Goal: Find specific page/section: Find specific page/section

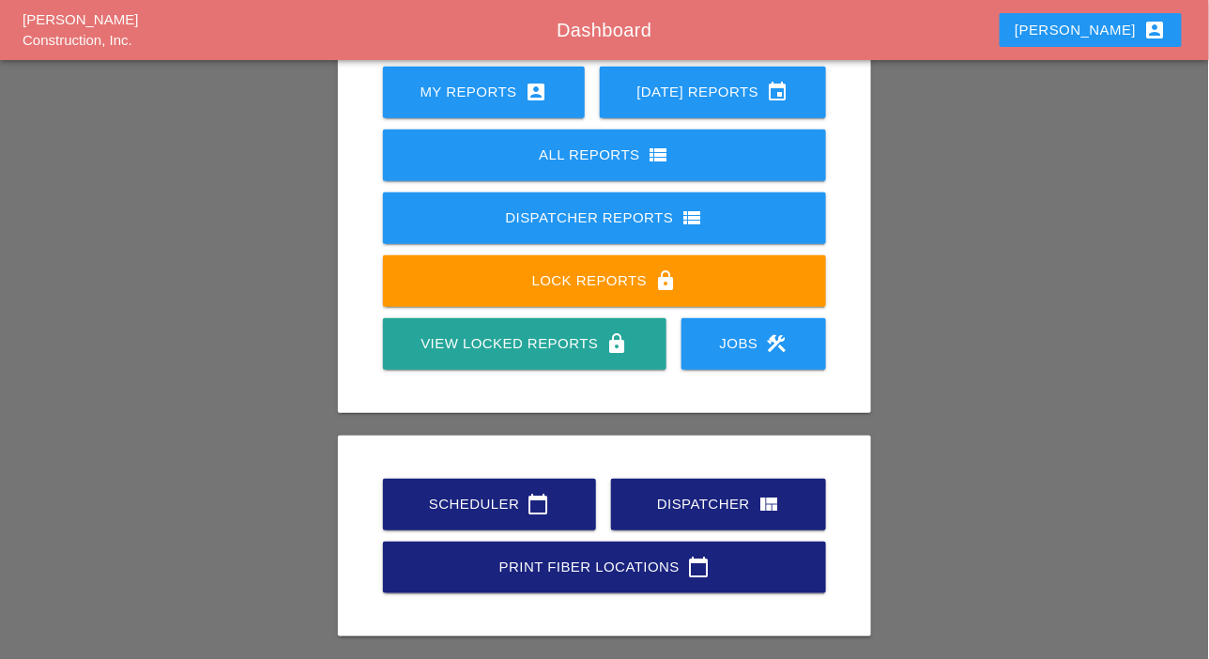
scroll to position [263, 0]
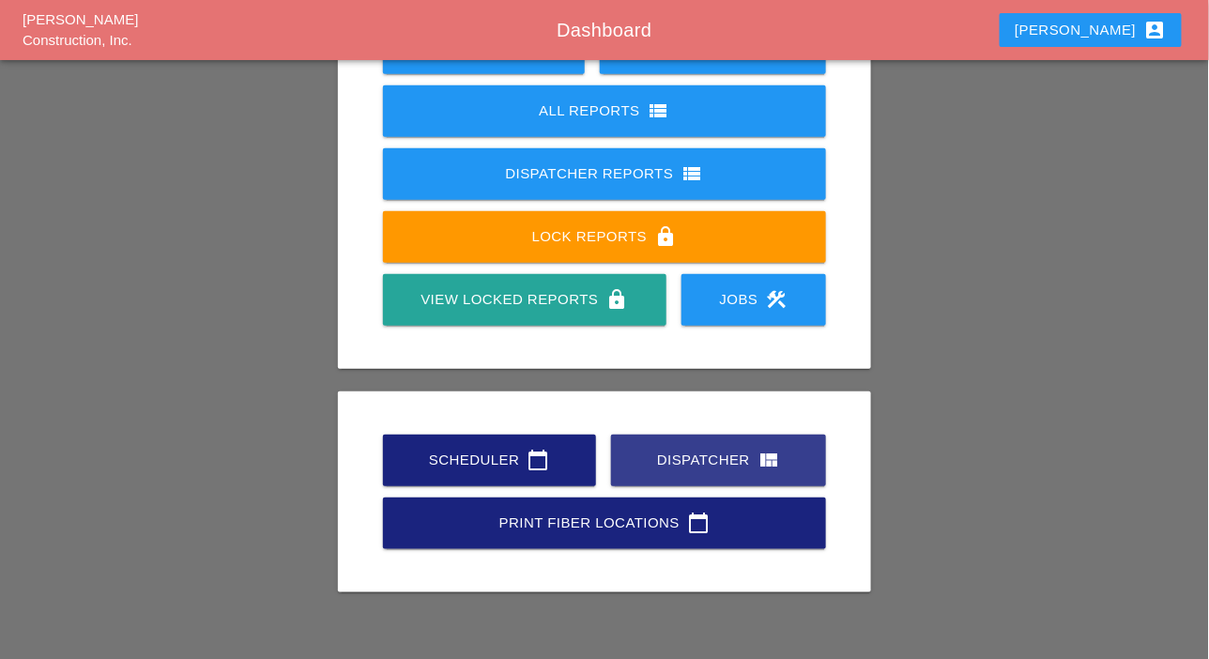
drag, startPoint x: 696, startPoint y: 465, endPoint x: 657, endPoint y: 408, distance: 68.7
click at [697, 465] on div "Dispatcher view_quilt" at bounding box center [718, 460] width 155 height 23
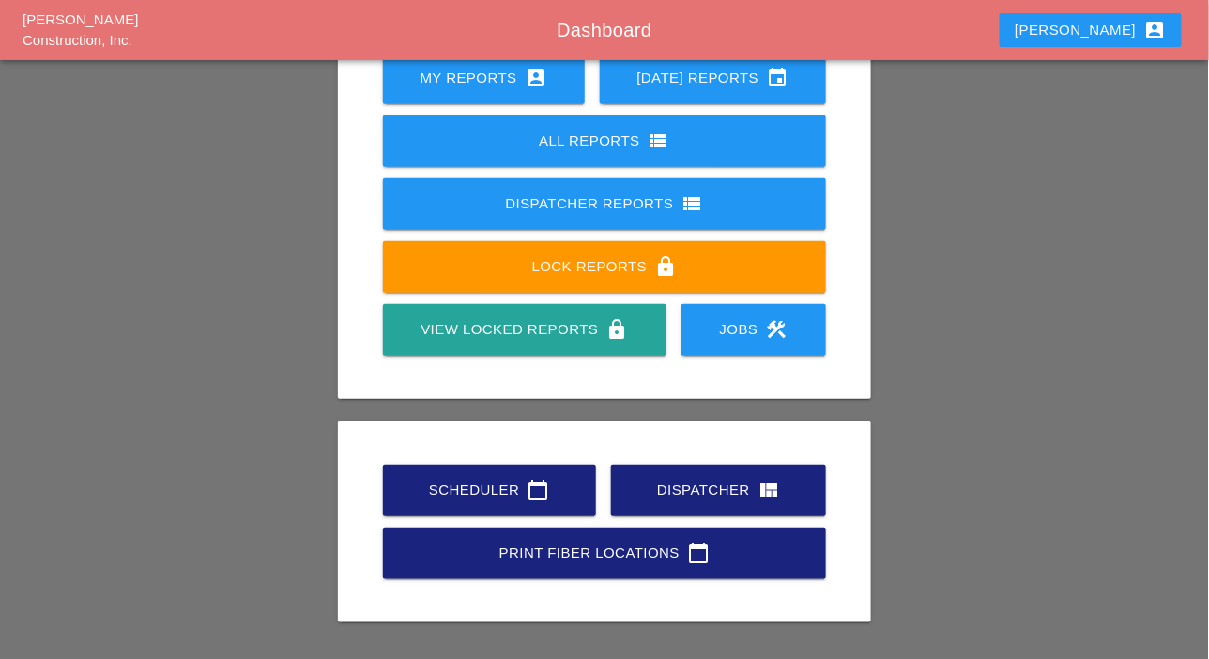
scroll to position [263, 0]
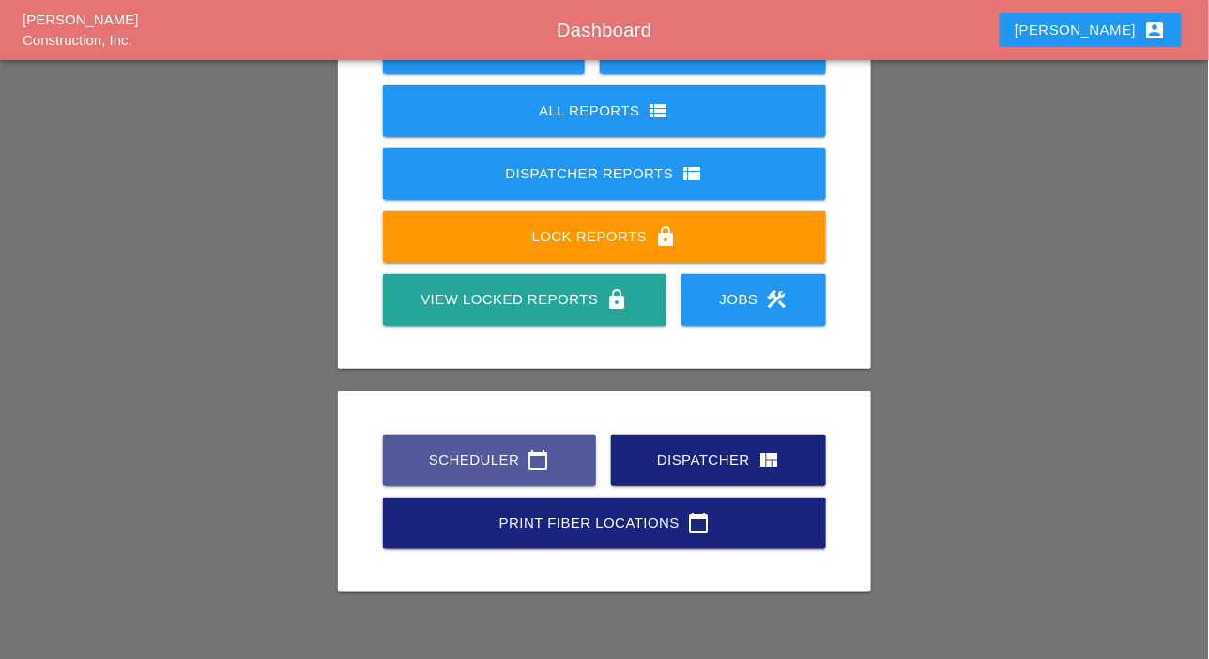
click at [492, 464] on div "Scheduler calendar_today" at bounding box center [489, 460] width 153 height 23
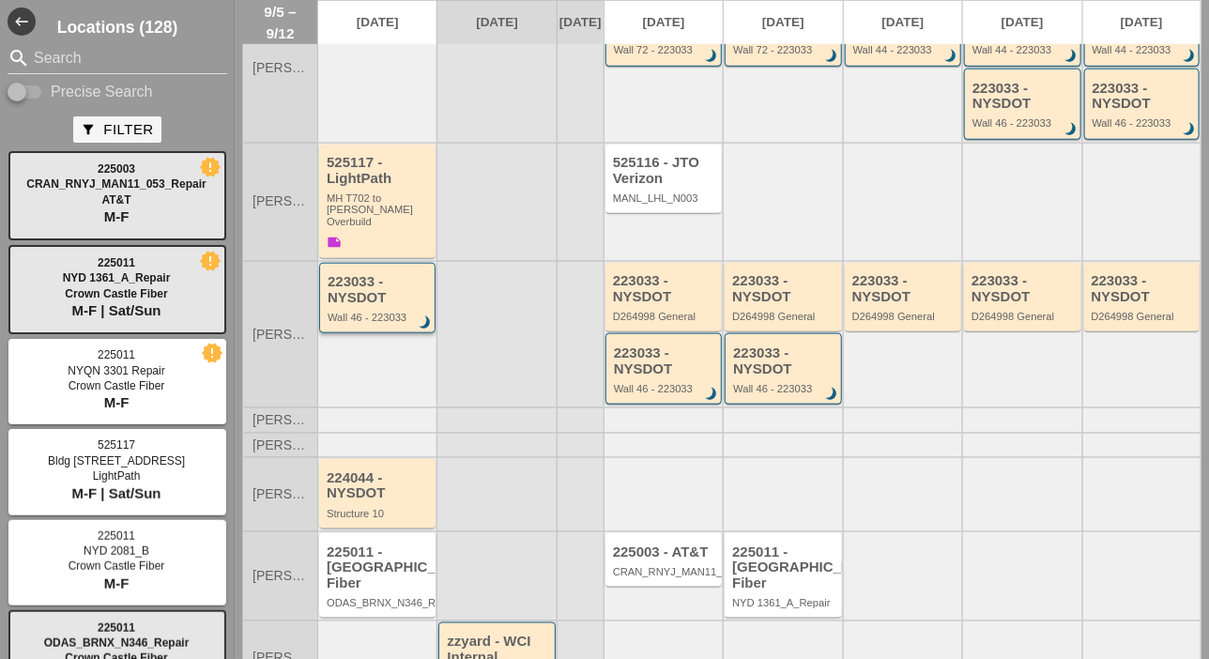
scroll to position [495, 0]
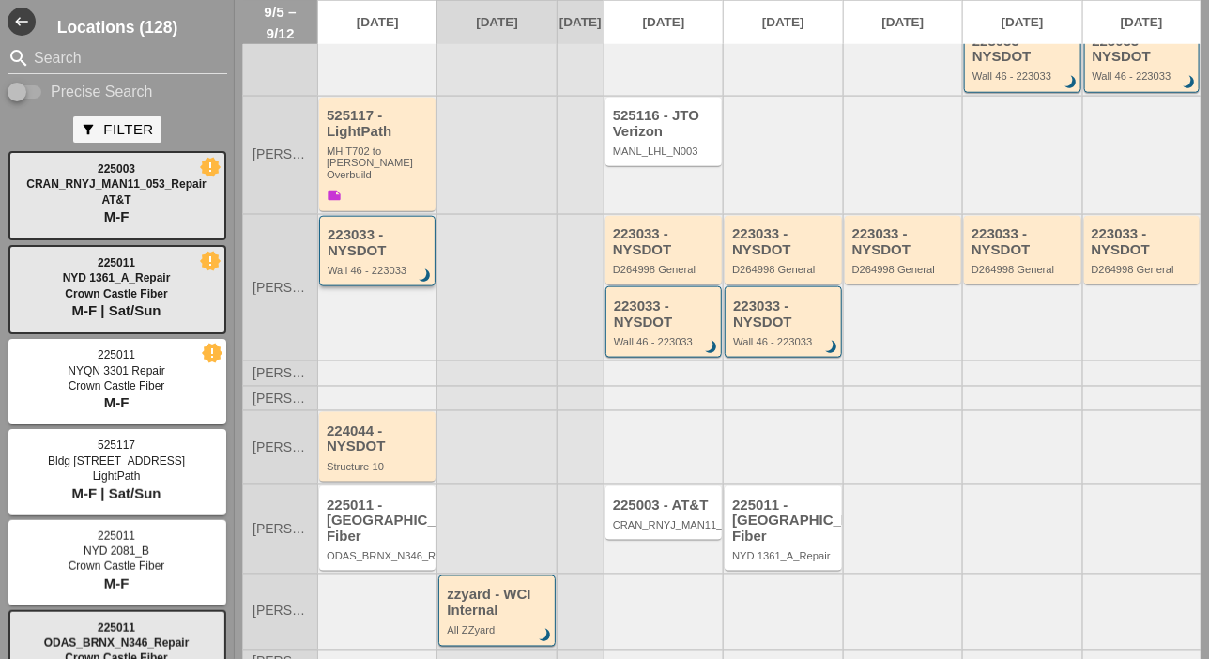
click at [367, 241] on div "223033 - NYSDOT" at bounding box center [379, 242] width 102 height 31
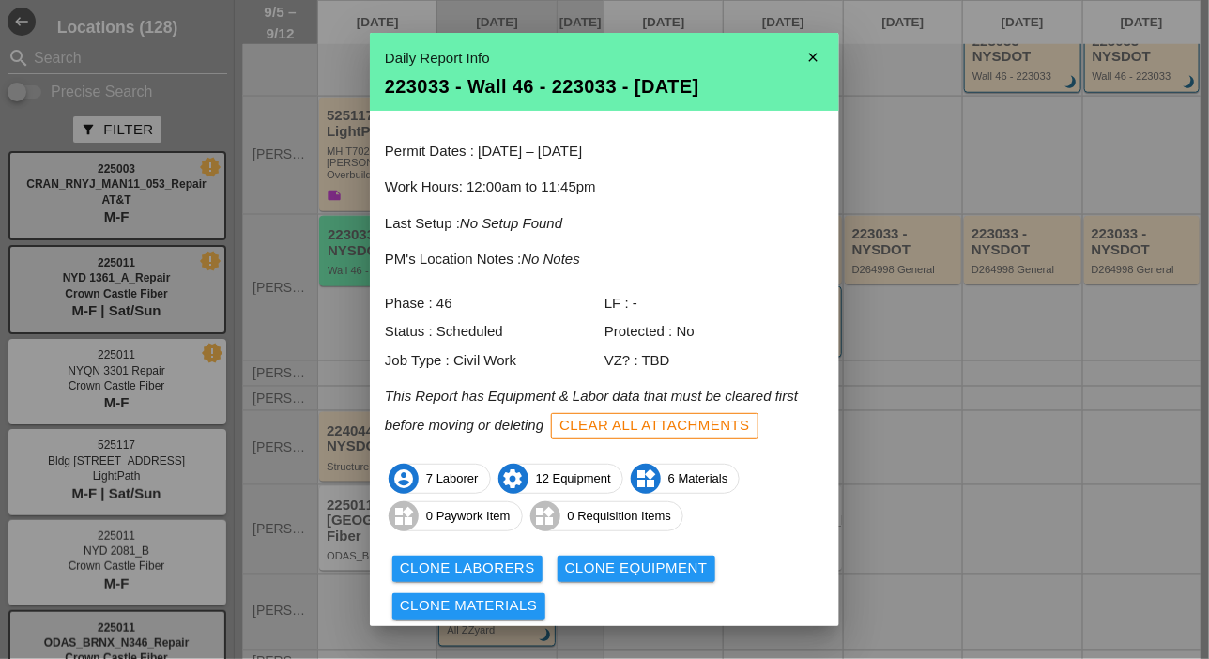
scroll to position [62, 0]
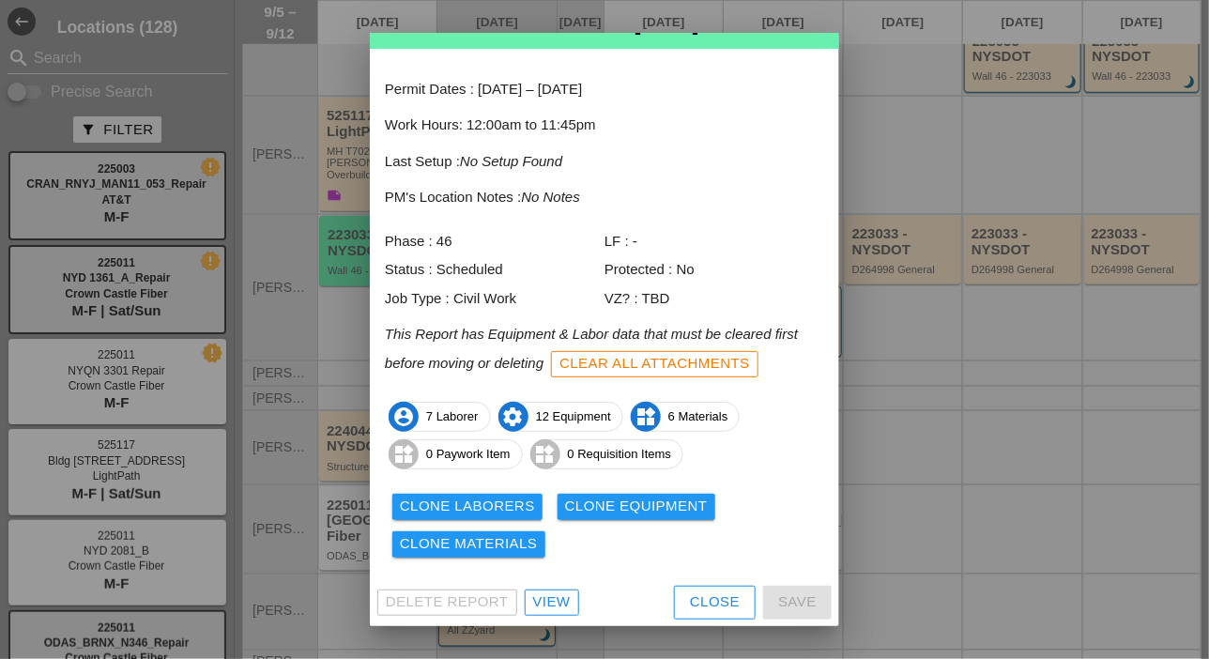
click at [691, 594] on div "Close" at bounding box center [715, 602] width 50 height 22
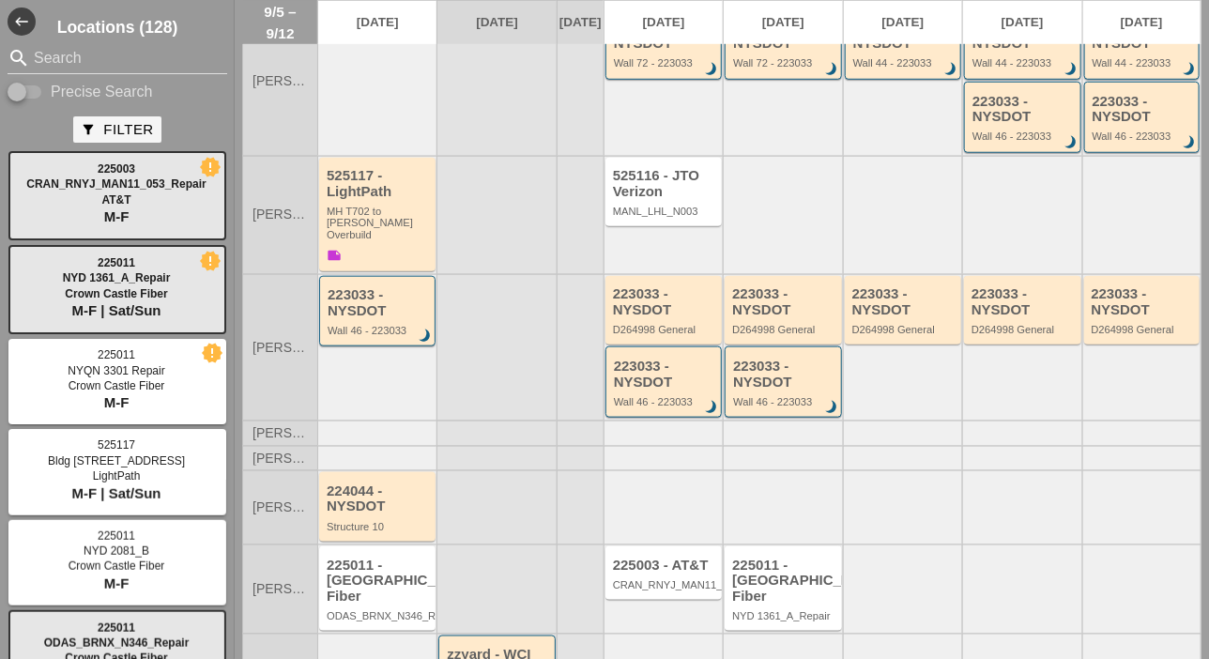
scroll to position [495, 0]
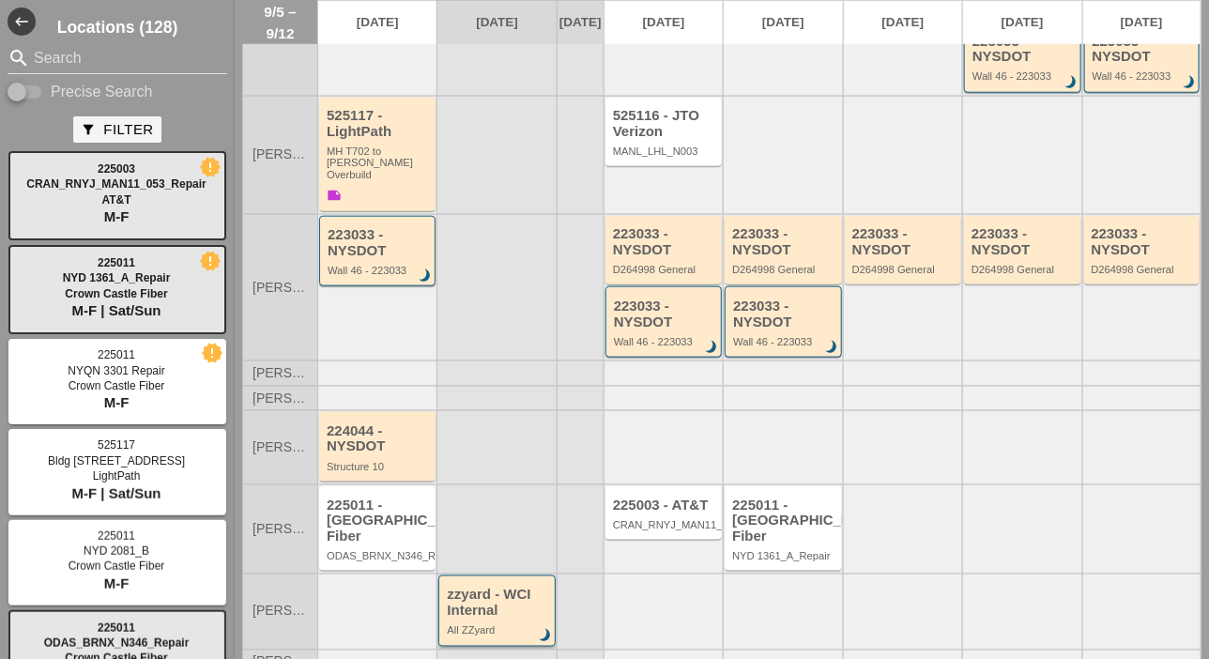
click at [495, 605] on div "zzyard - WCI Internal All ZZyard brightness_3" at bounding box center [498, 611] width 102 height 49
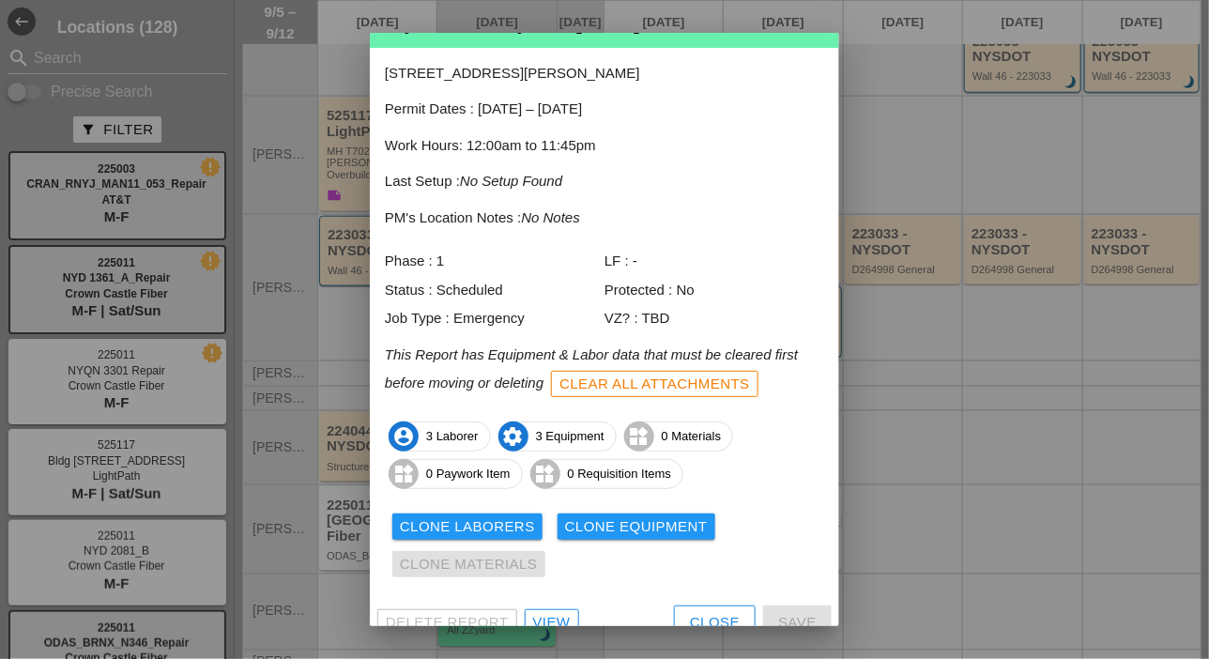
scroll to position [83, 0]
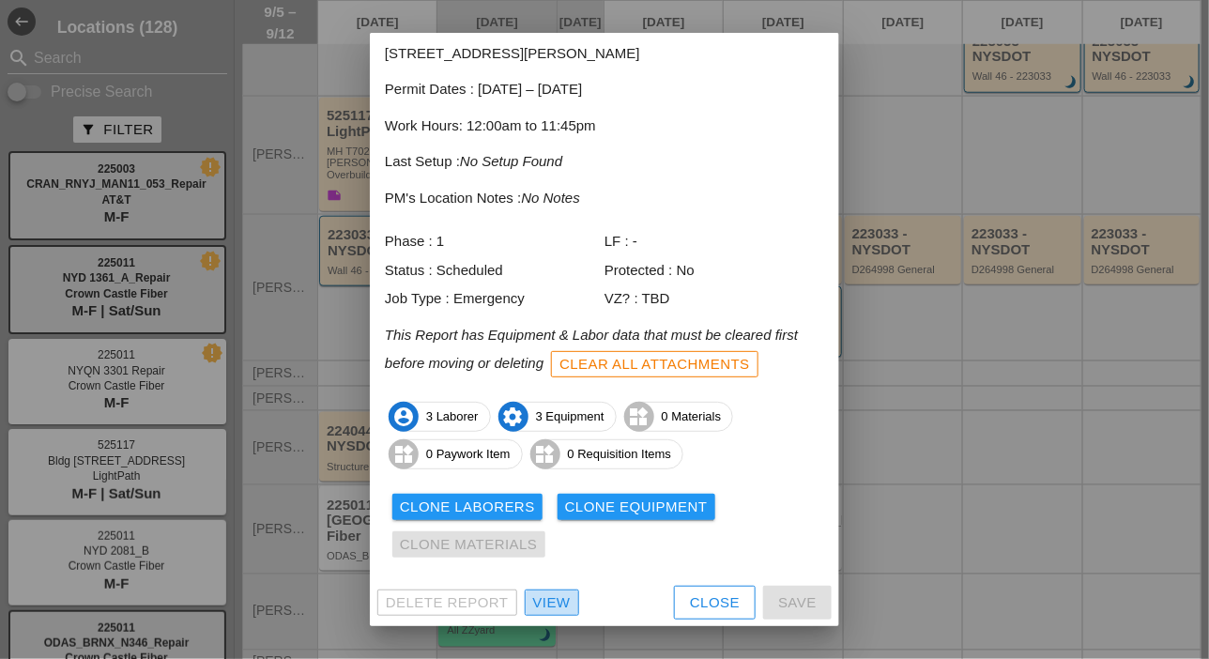
click at [551, 604] on div "View" at bounding box center [552, 603] width 38 height 22
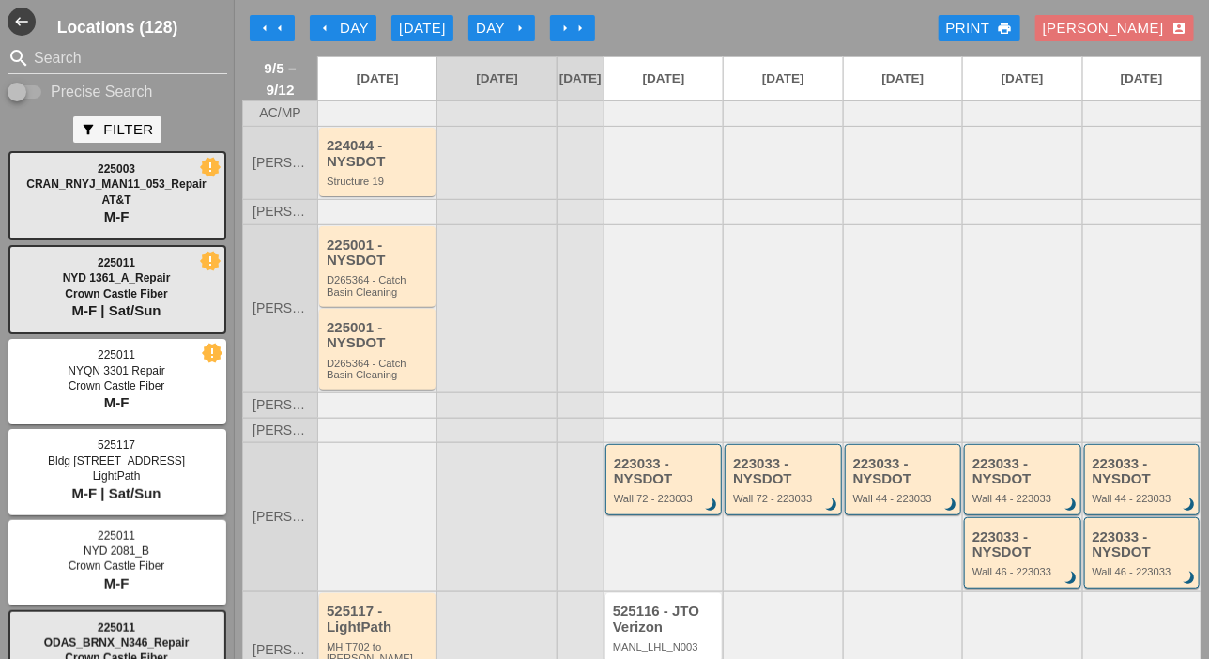
drag, startPoint x: 38, startPoint y: 87, endPoint x: 39, endPoint y: 74, distance: 13.3
click at [38, 87] on input "Precise Search" at bounding box center [26, 92] width 36 height 23
checkbox input "true"
click at [42, 65] on input "Search" at bounding box center [117, 58] width 167 height 30
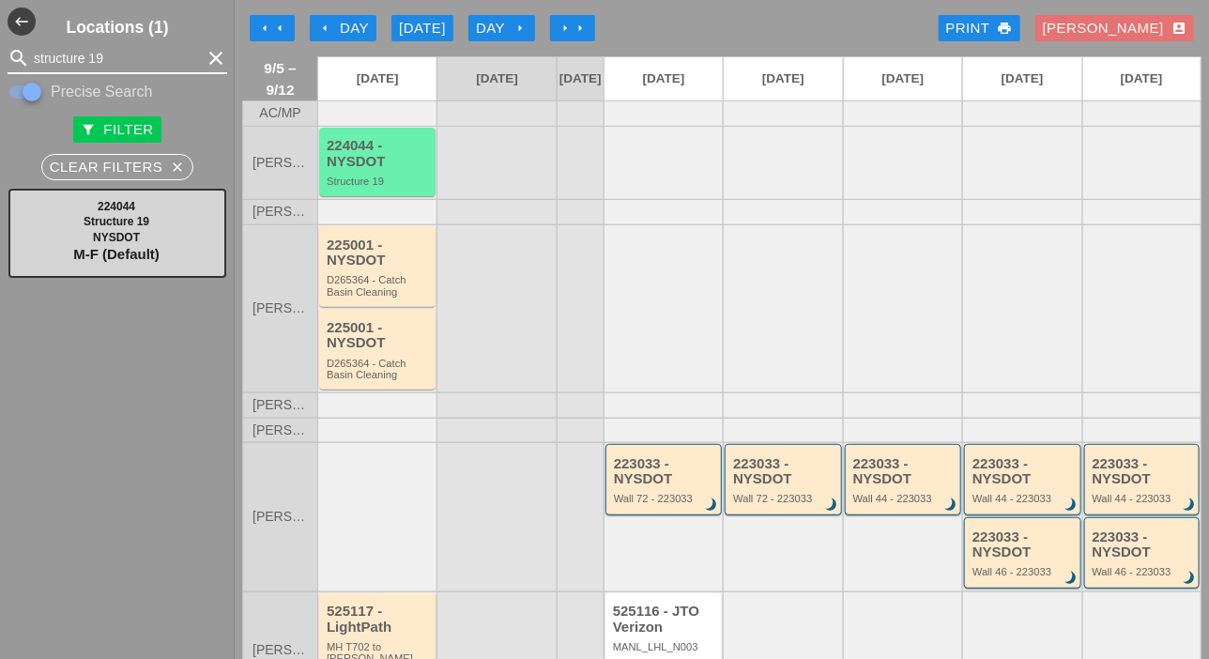
type input "structure 19"
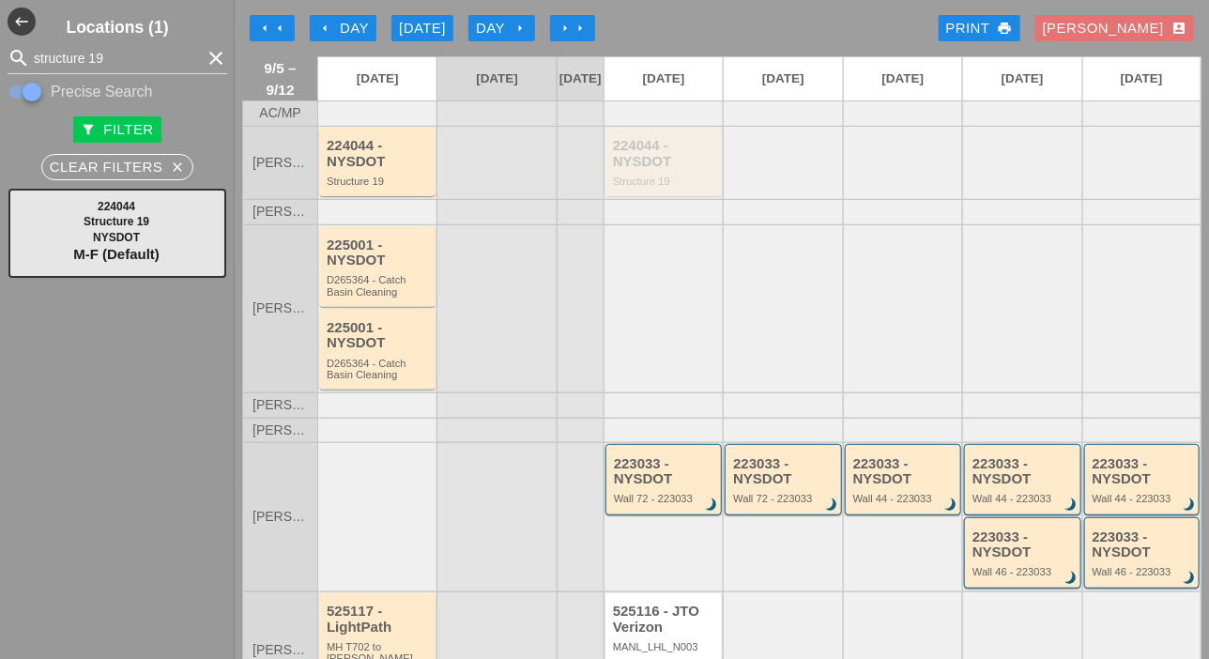
scroll to position [94, 0]
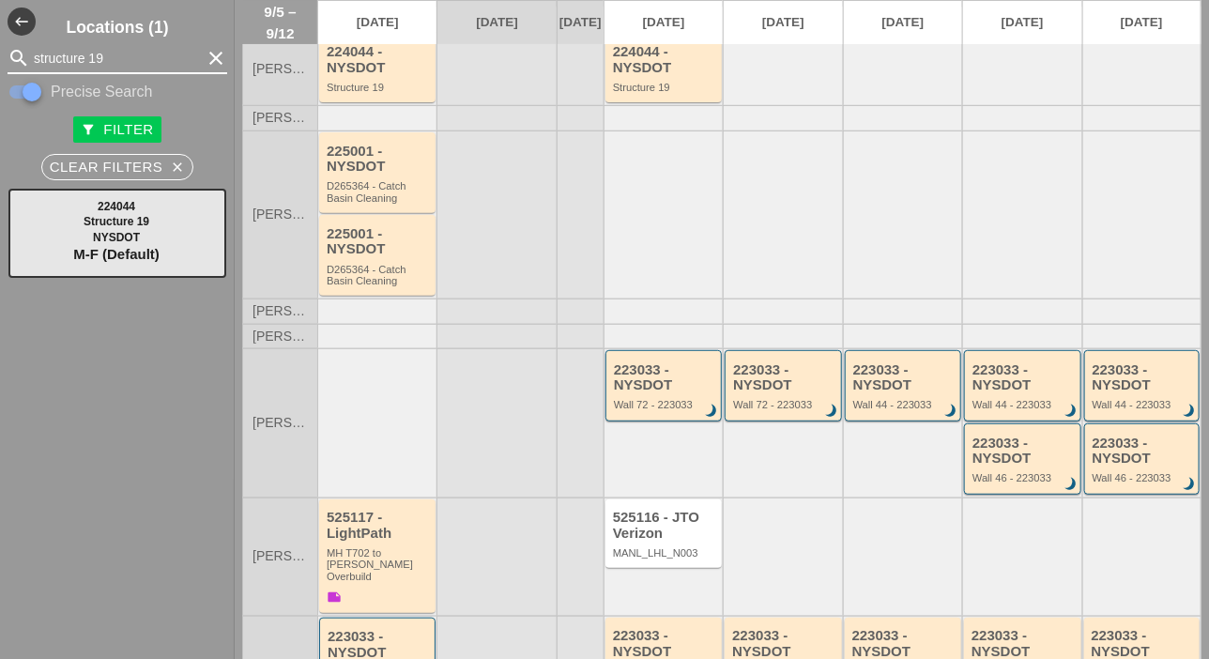
drag, startPoint x: 103, startPoint y: 60, endPoint x: 22, endPoint y: 60, distance: 81.6
click at [22, 60] on div "search structure 19 clear" at bounding box center [118, 58] width 220 height 30
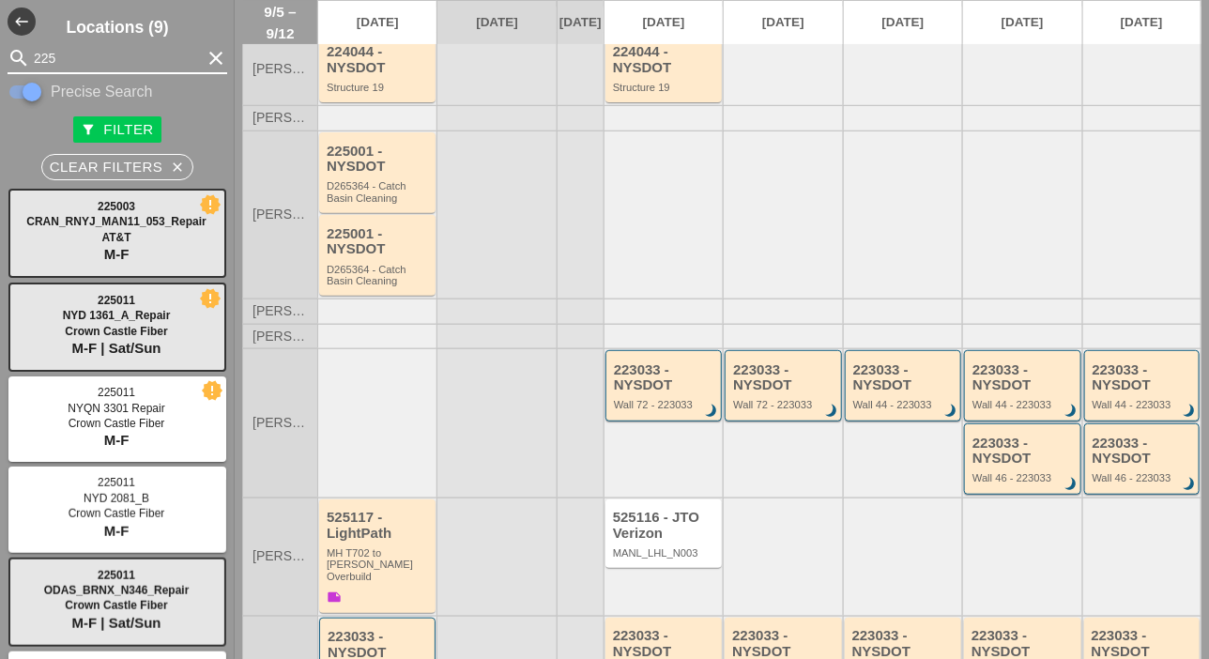
click at [111, 50] on input "225" at bounding box center [117, 58] width 167 height 30
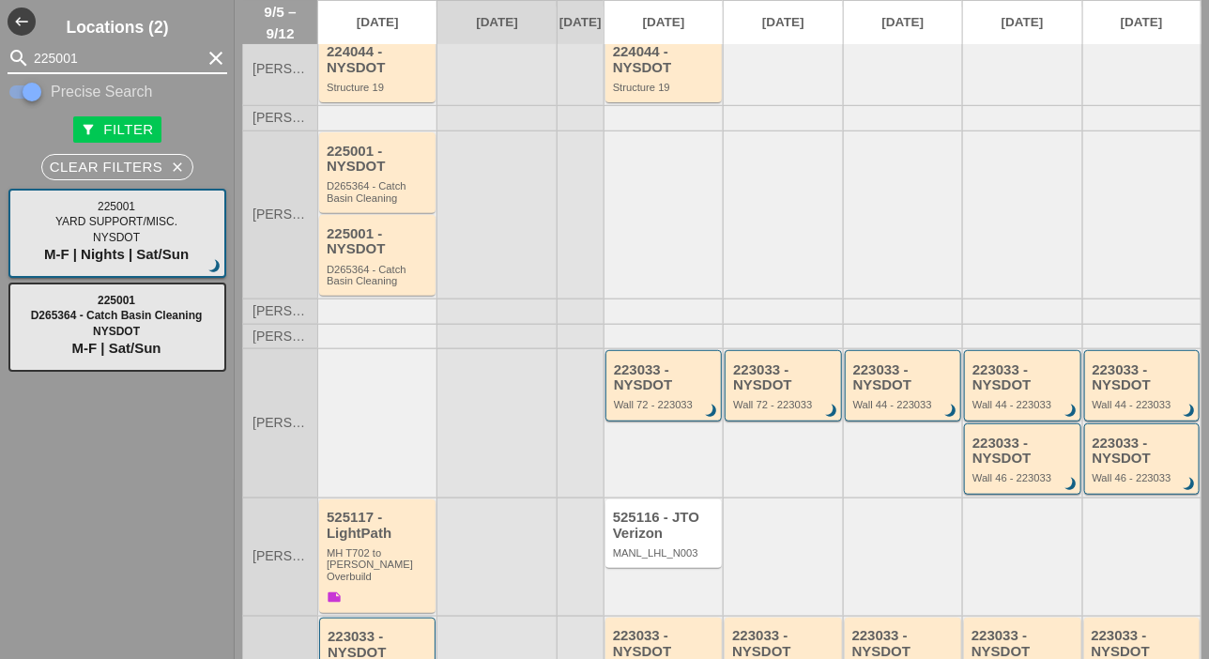
type input "225001"
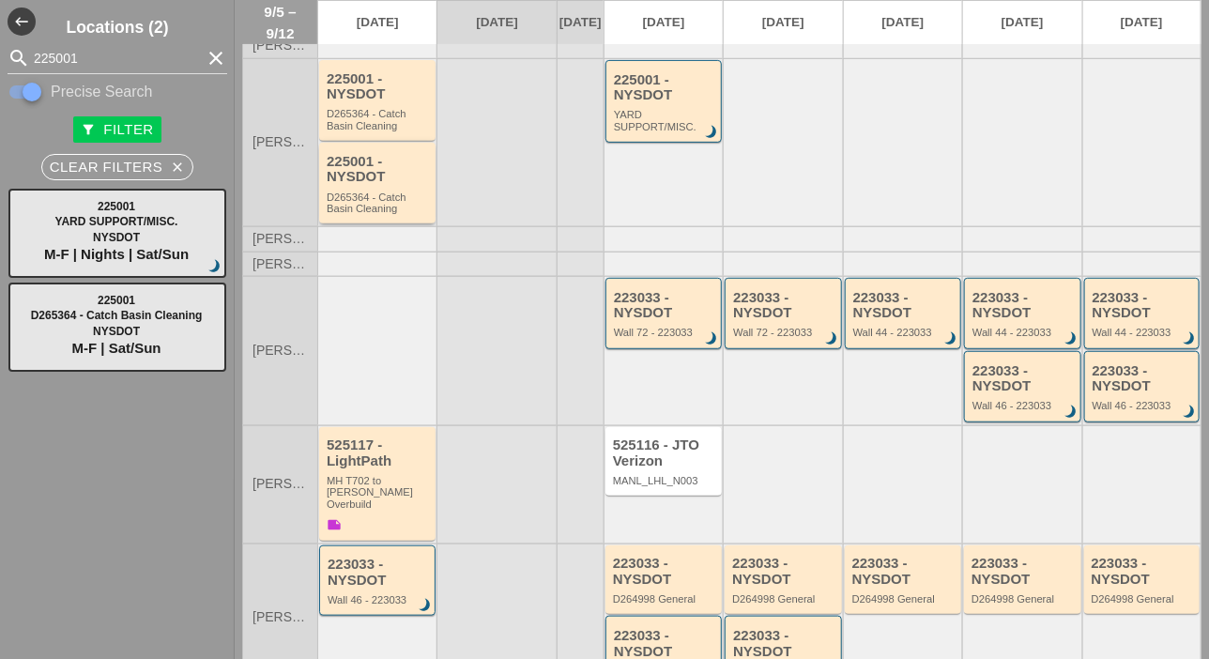
scroll to position [188, 0]
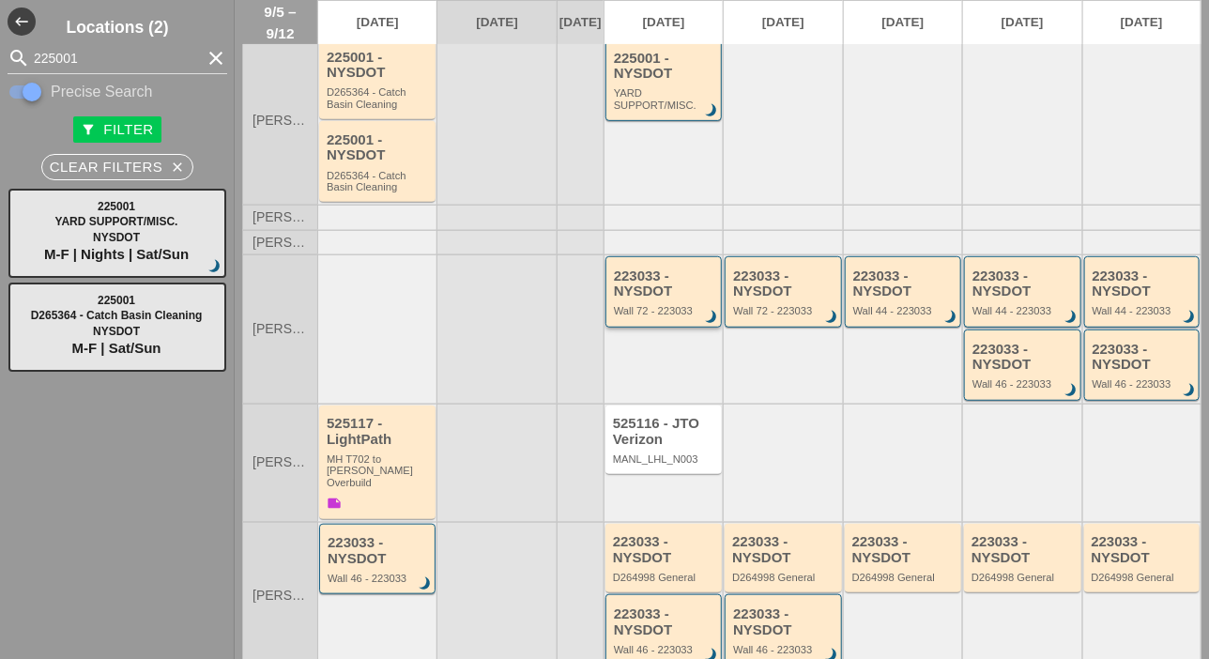
click at [645, 313] on div "223033 - NYSDOT Wall 72 - 223033 brightness_3" at bounding box center [665, 292] width 102 height 49
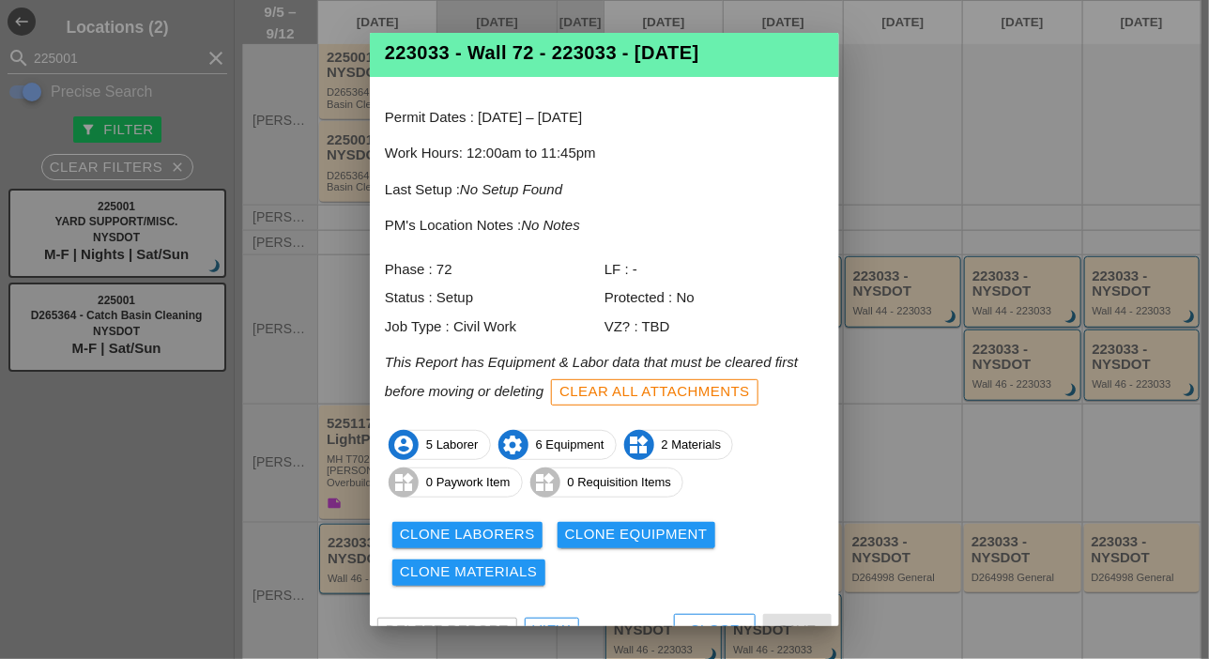
scroll to position [62, 0]
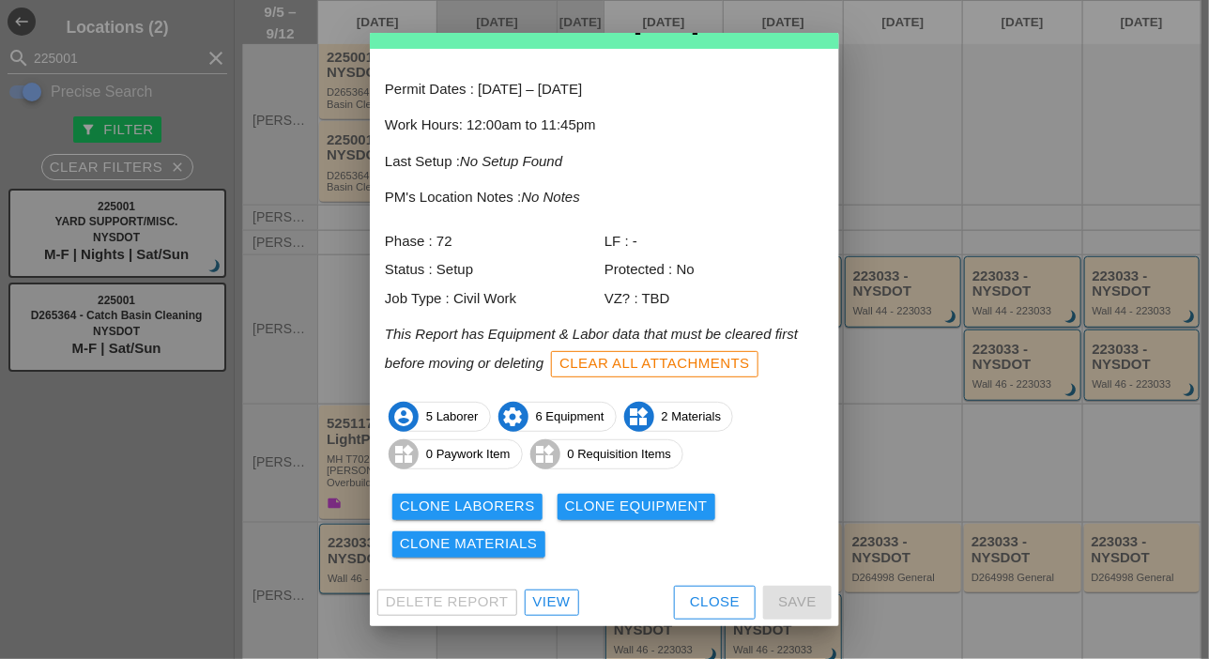
click at [706, 596] on div "Close" at bounding box center [715, 602] width 50 height 22
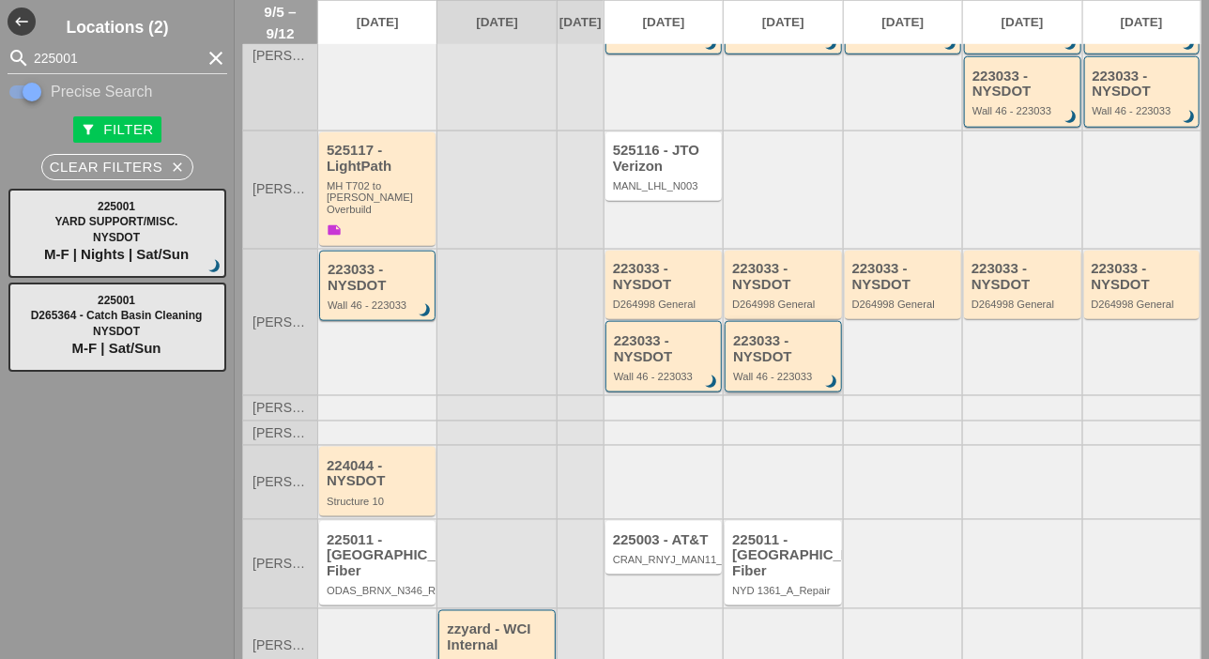
scroll to position [469, 0]
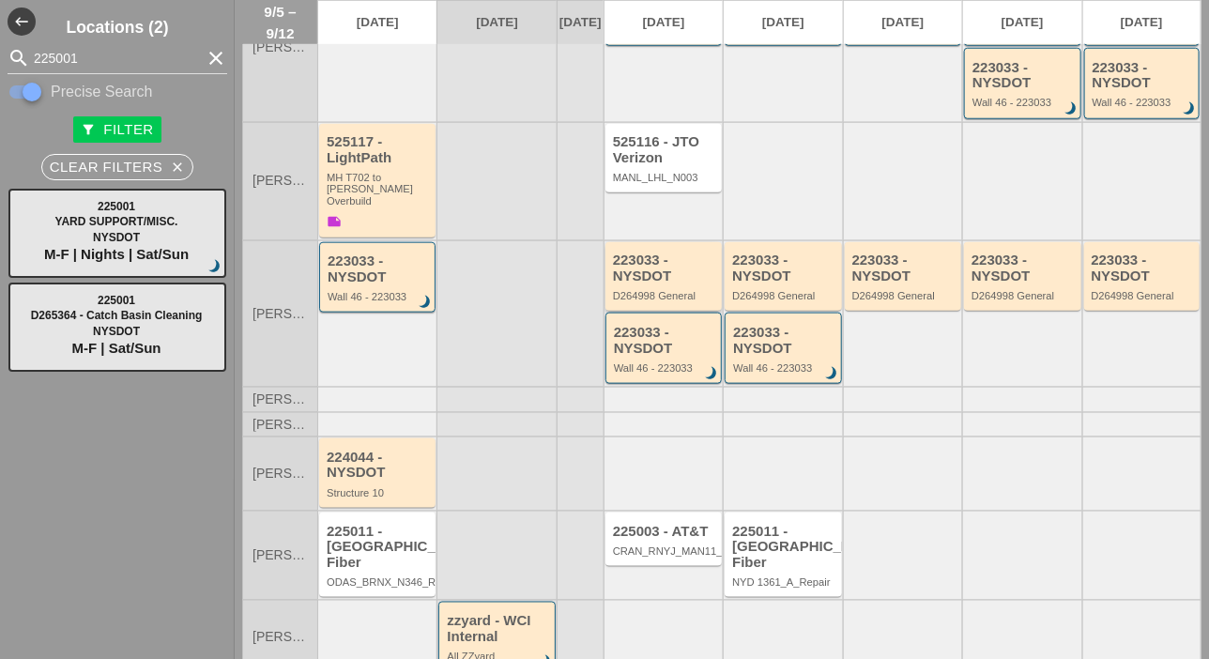
click at [656, 292] on div "D264998 General" at bounding box center [665, 295] width 104 height 11
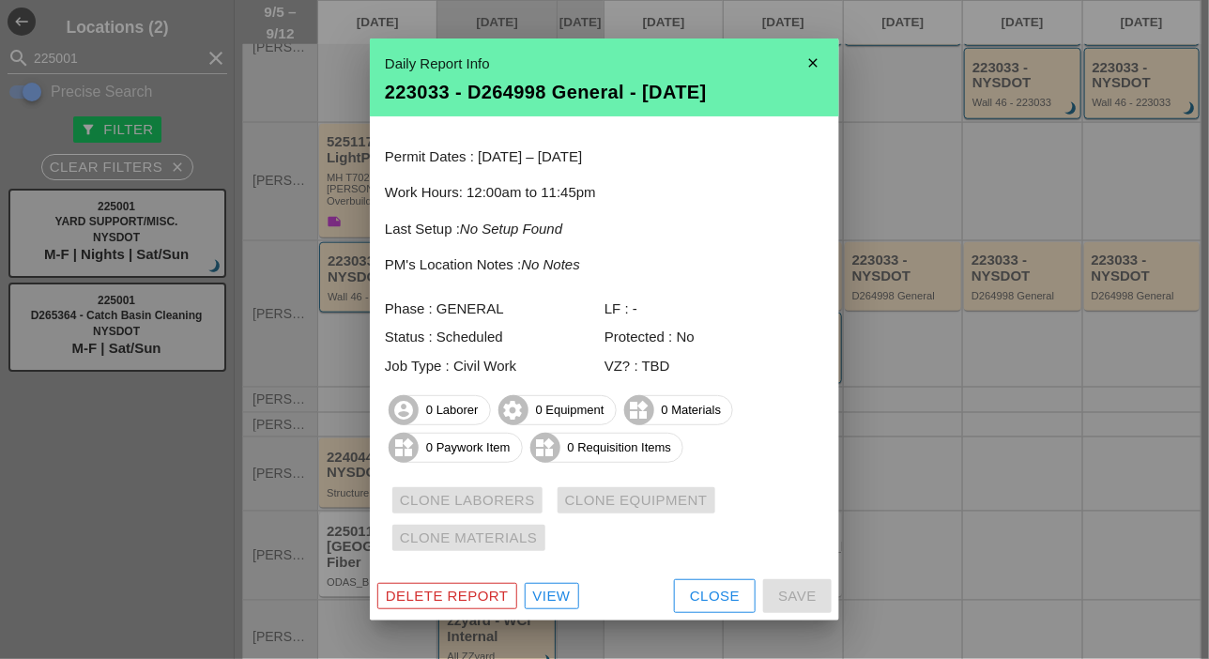
click at [720, 587] on div "Close" at bounding box center [715, 597] width 50 height 22
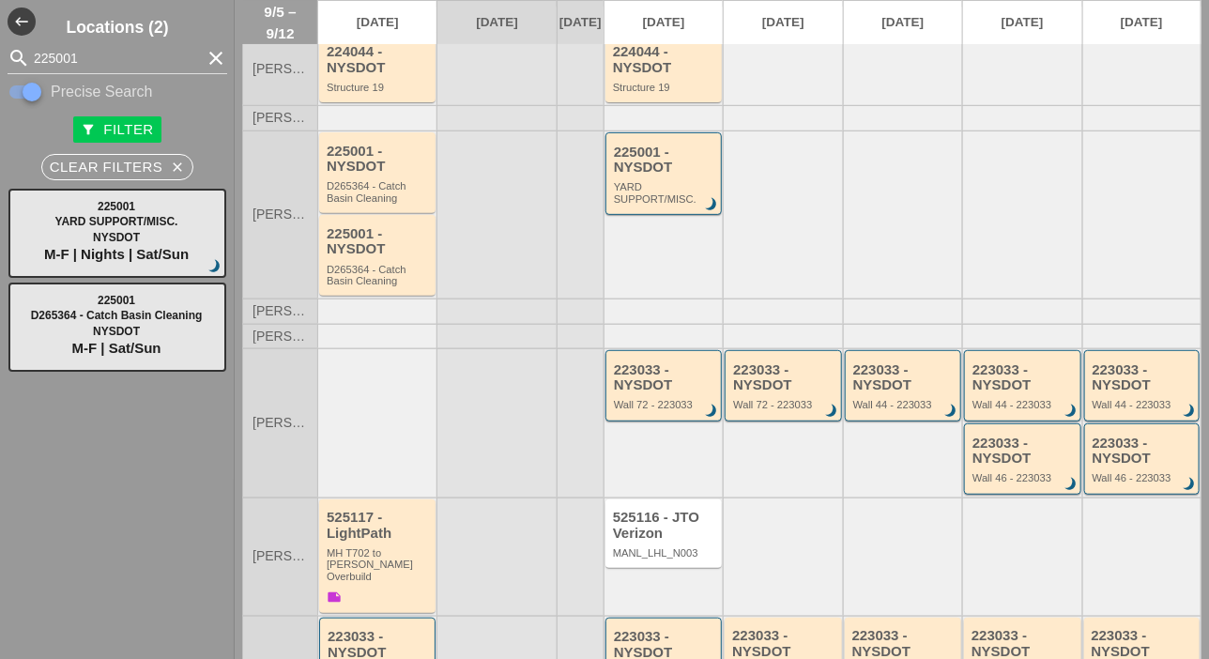
scroll to position [0, 0]
